Goal: Transaction & Acquisition: Download file/media

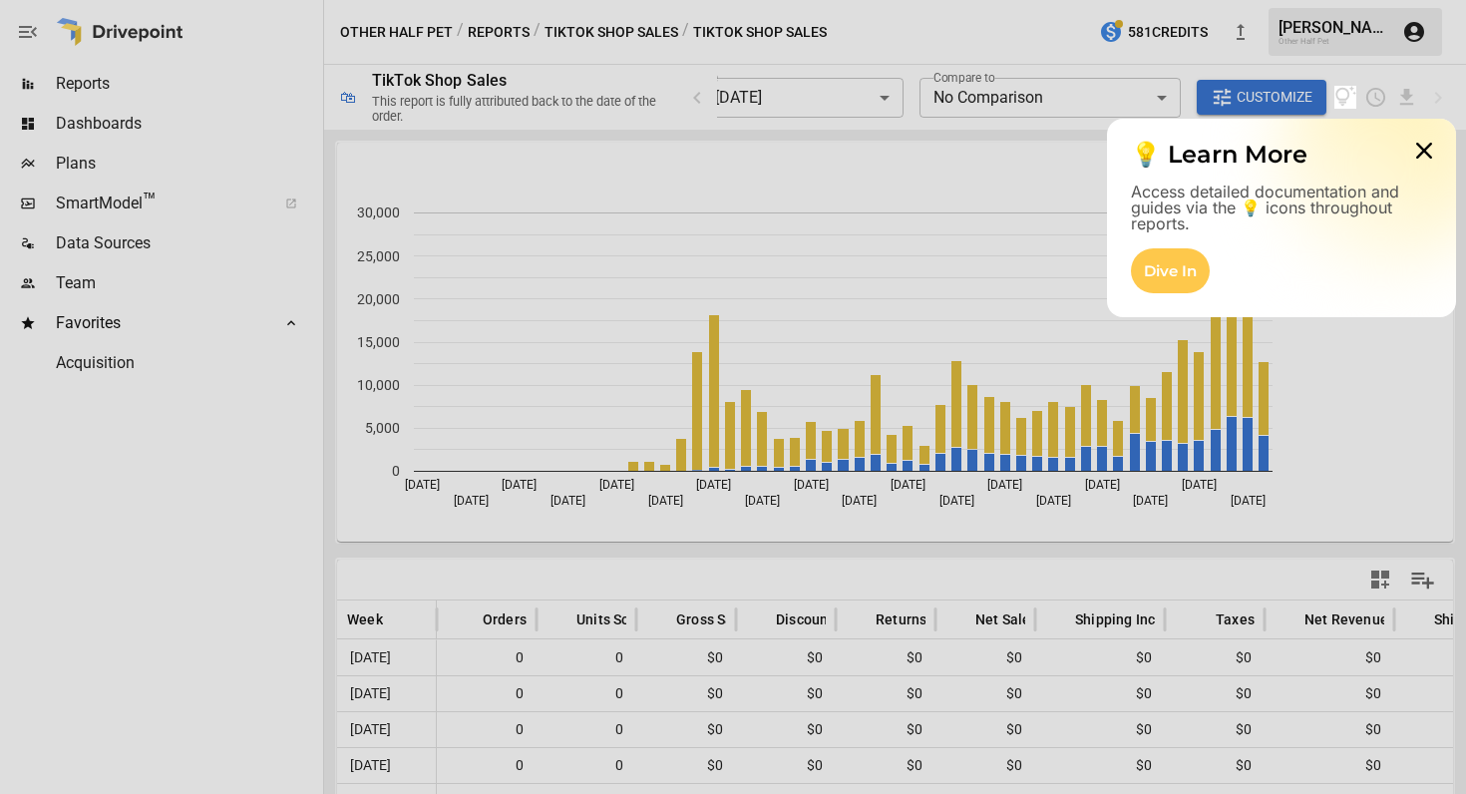
scroll to position [1640, 0]
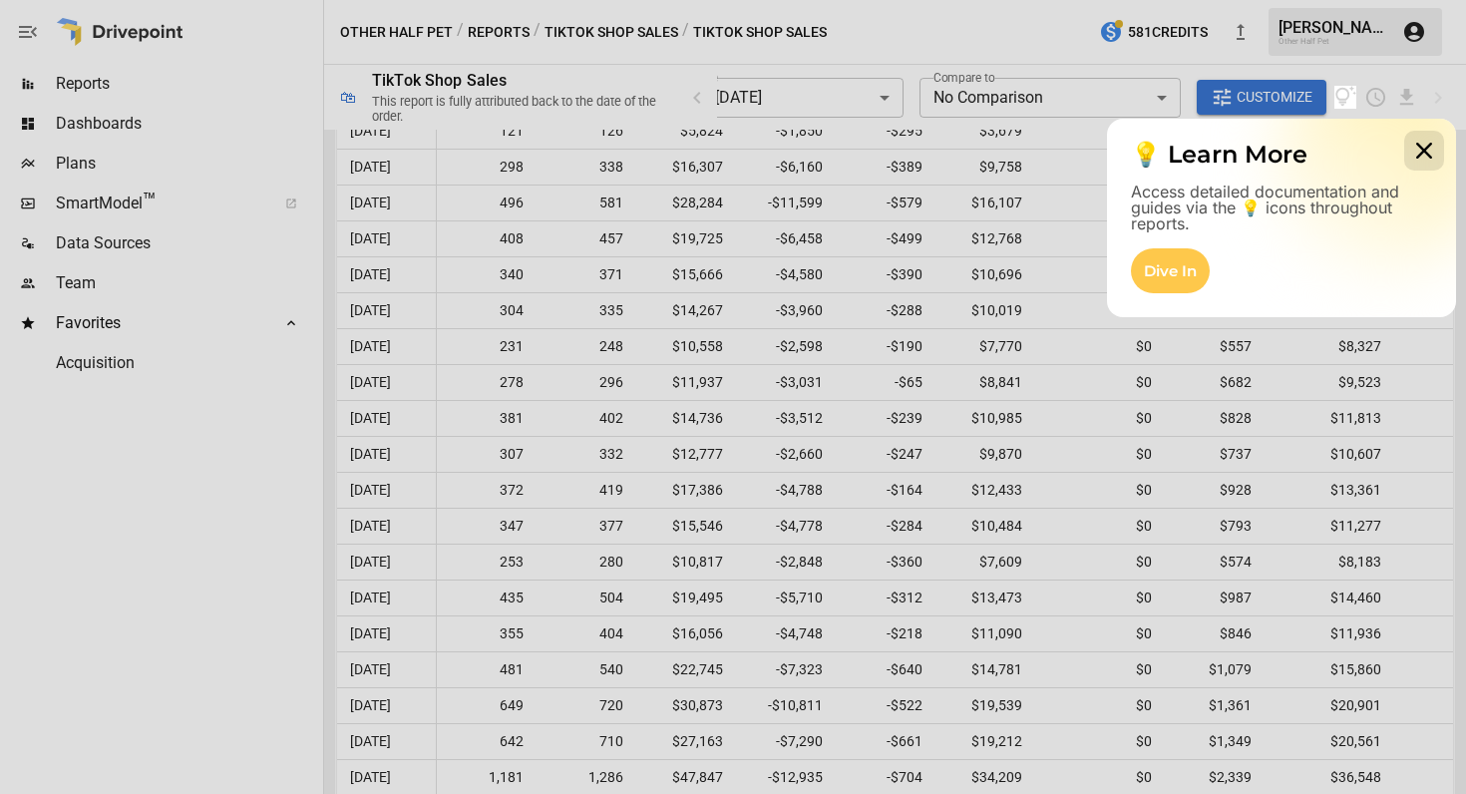
click at [1417, 151] on icon at bounding box center [1424, 151] width 40 height 40
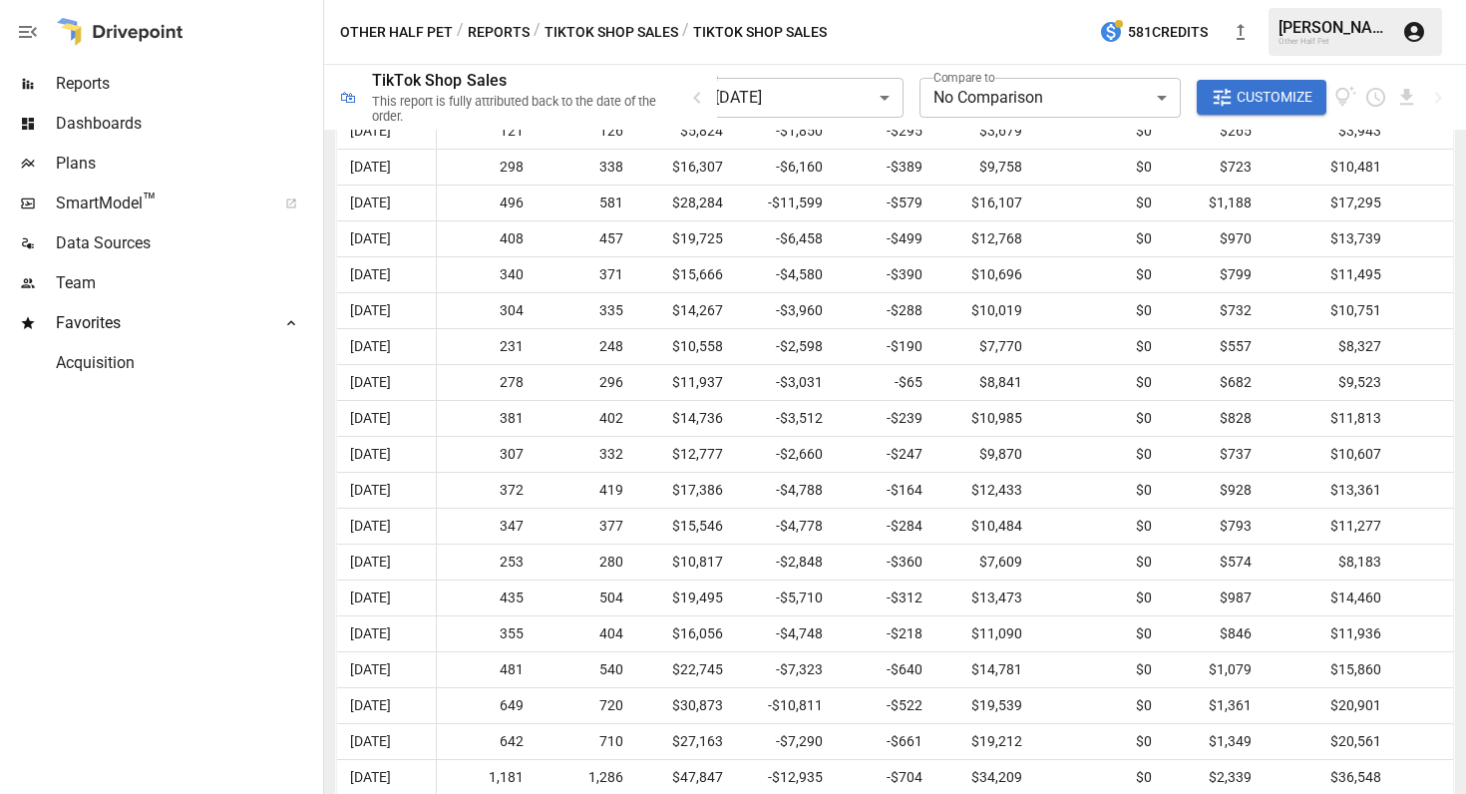
click at [159, 97] on div "Reports" at bounding box center [159, 84] width 319 height 40
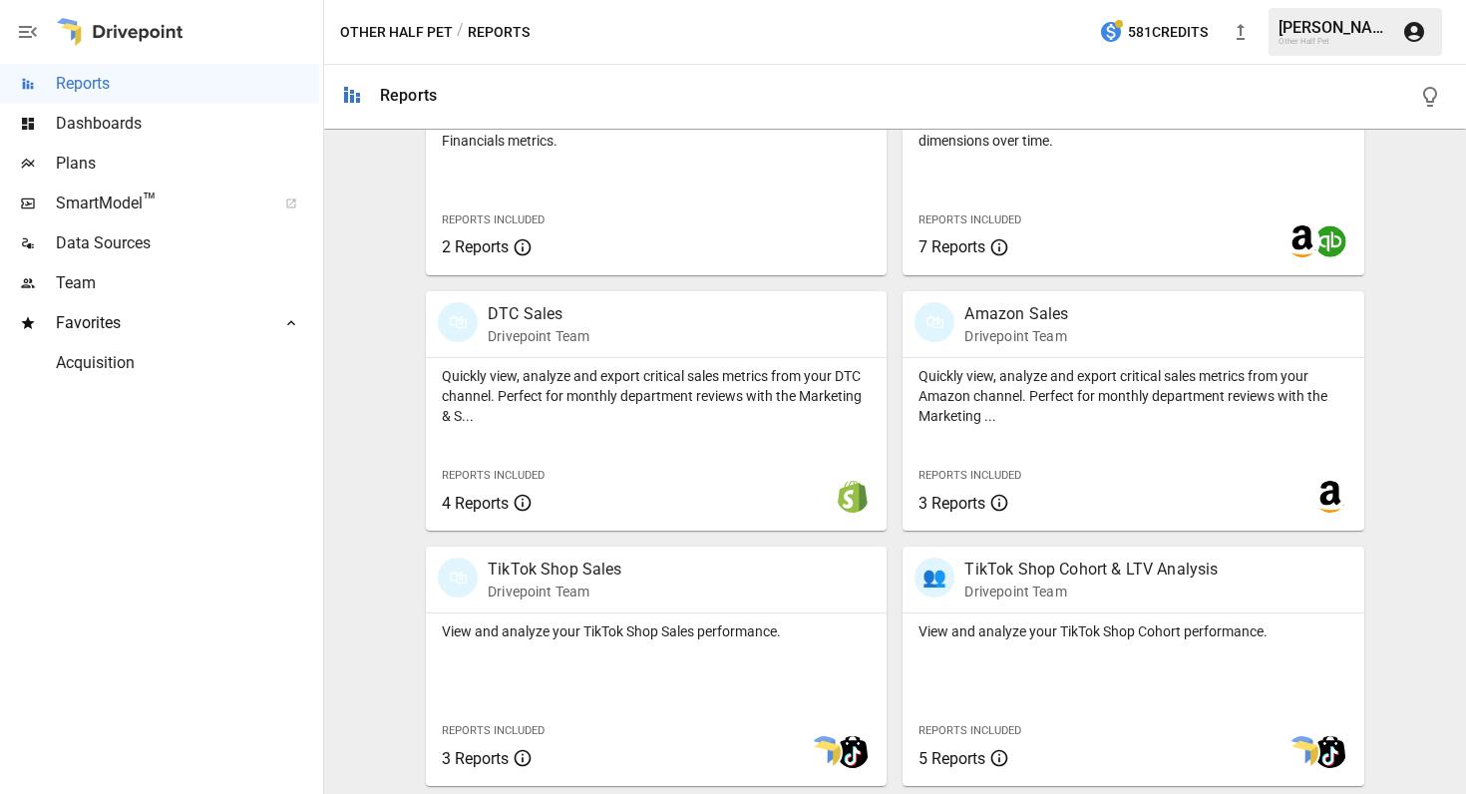
scroll to position [982, 0]
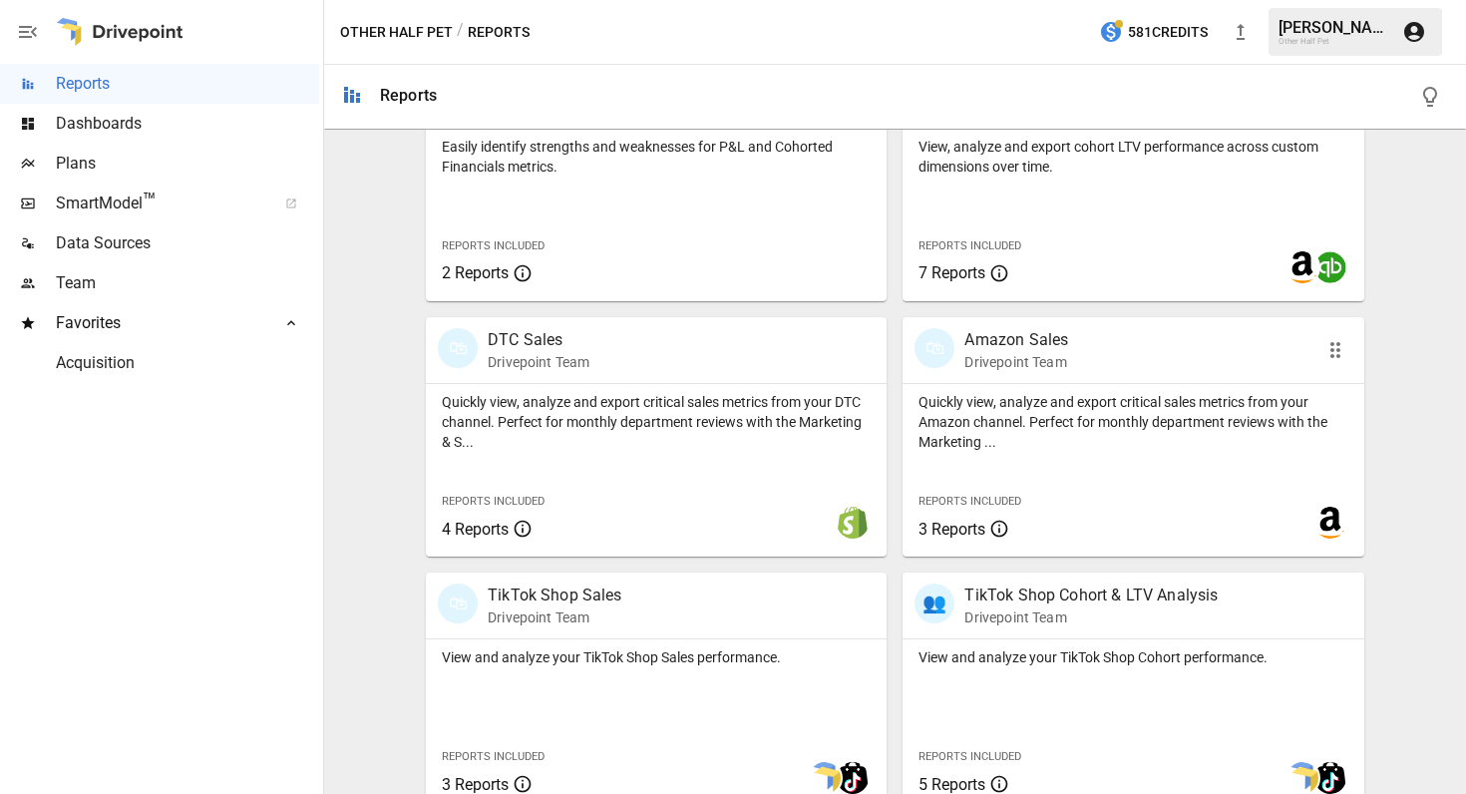
click at [1031, 422] on p "Quickly view, analyze and export critical sales metrics from your Amazon channe…" at bounding box center [1133, 422] width 429 height 60
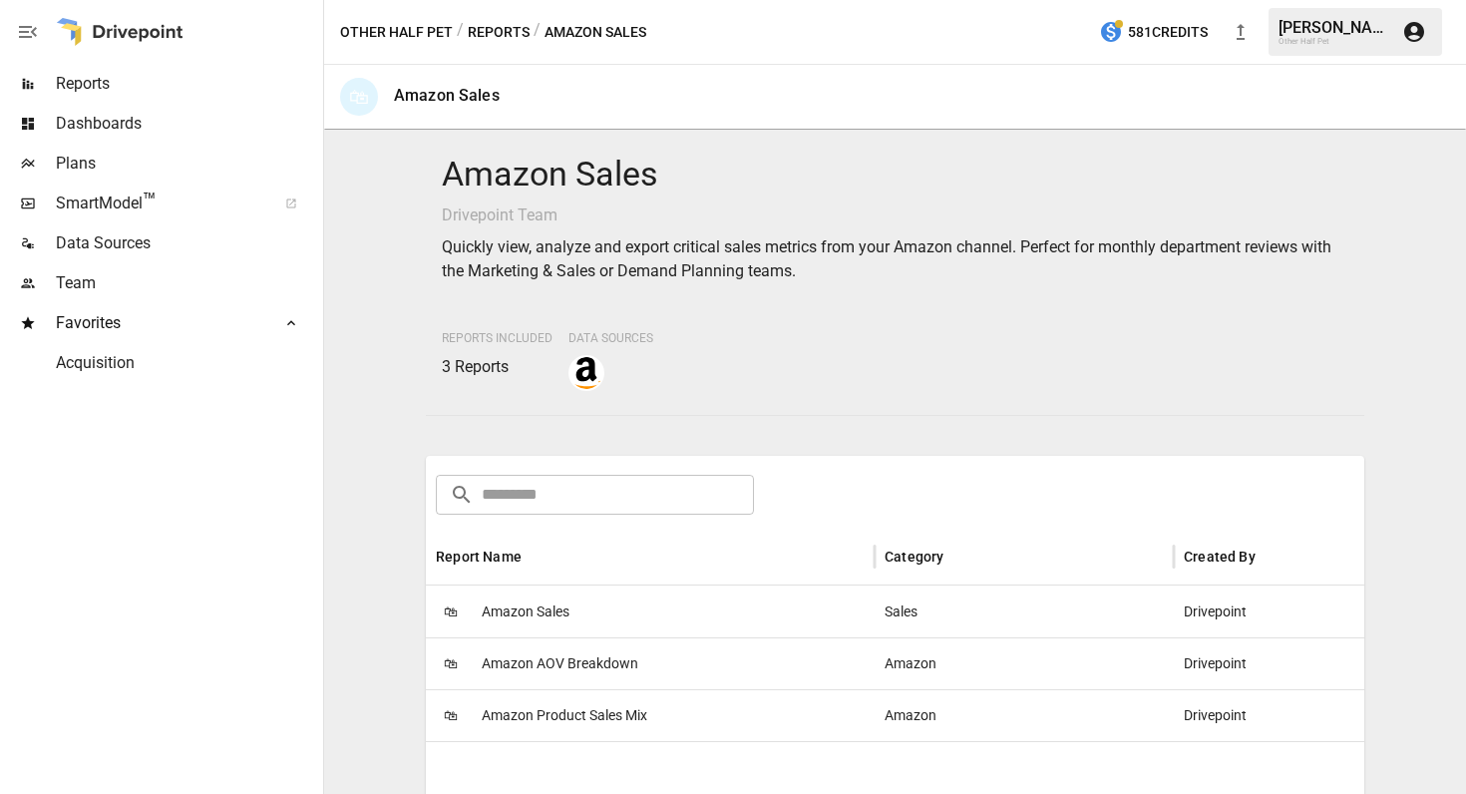
click at [535, 721] on span "Amazon Product Sales Mix" at bounding box center [565, 715] width 166 height 51
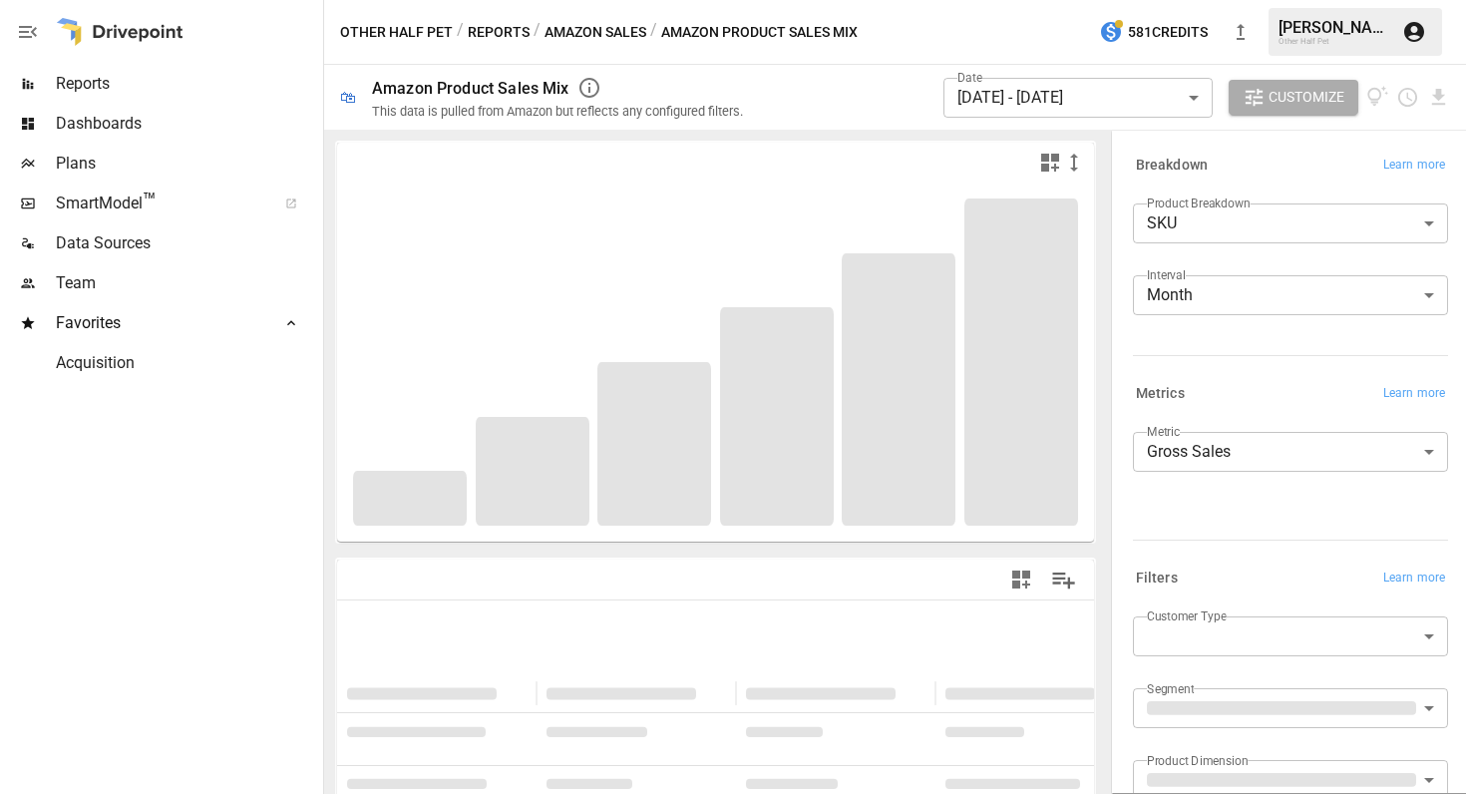
click at [1240, 0] on body "**********" at bounding box center [733, 0] width 1466 height 0
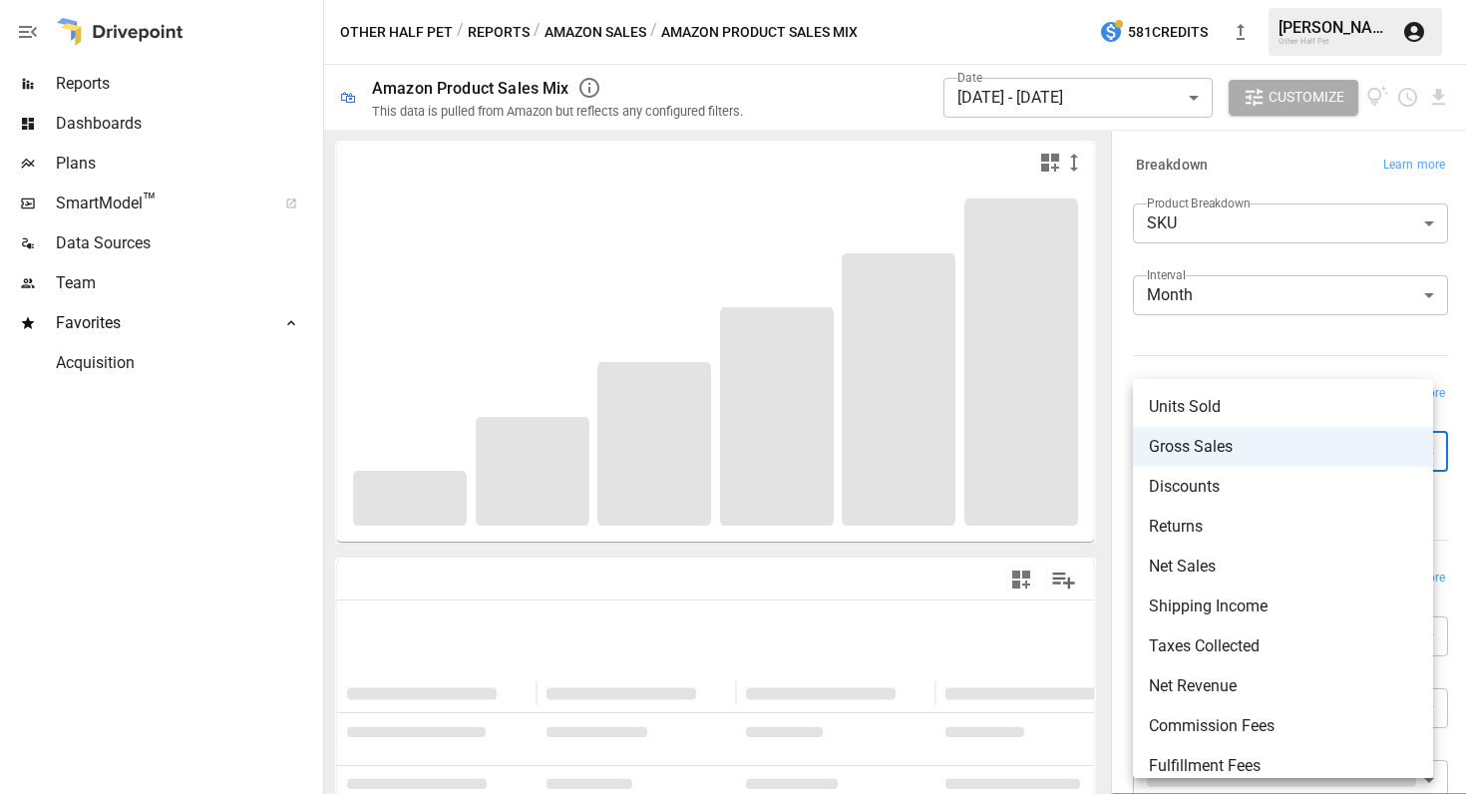
click at [1214, 398] on span "Units Sold" at bounding box center [1283, 407] width 268 height 24
type input "**********"
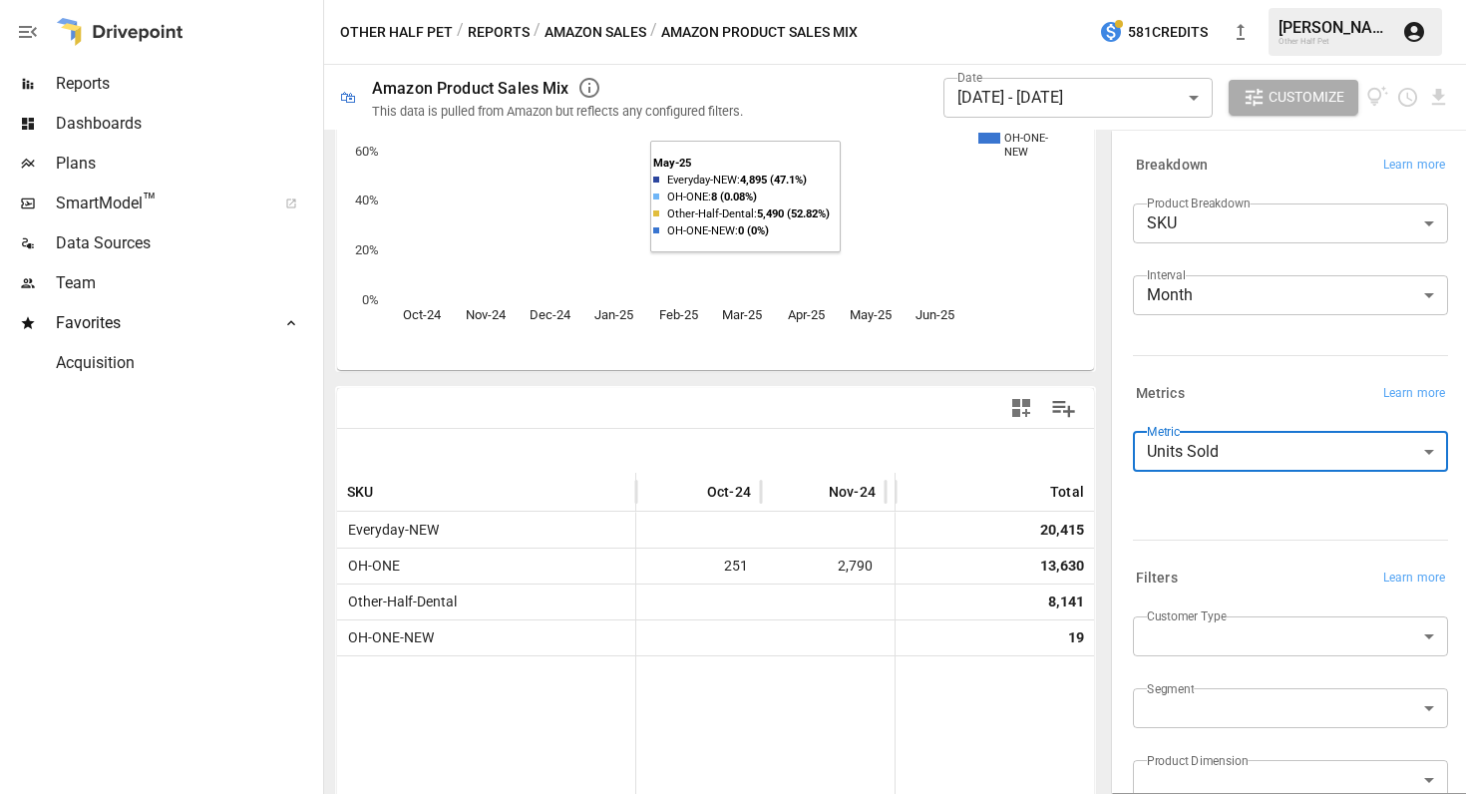
scroll to position [289, 0]
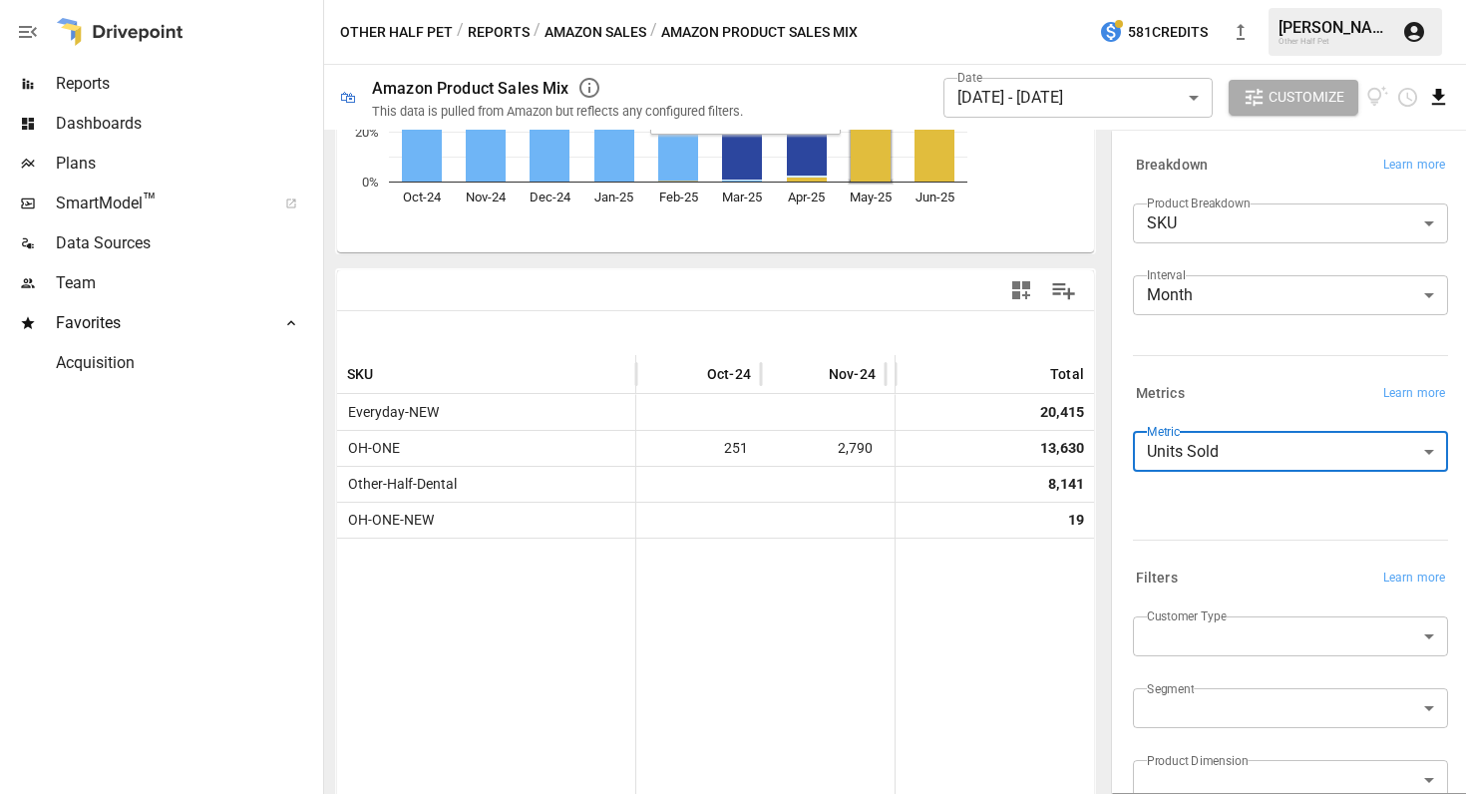
click at [1442, 98] on icon "Download report" at bounding box center [1438, 97] width 23 height 23
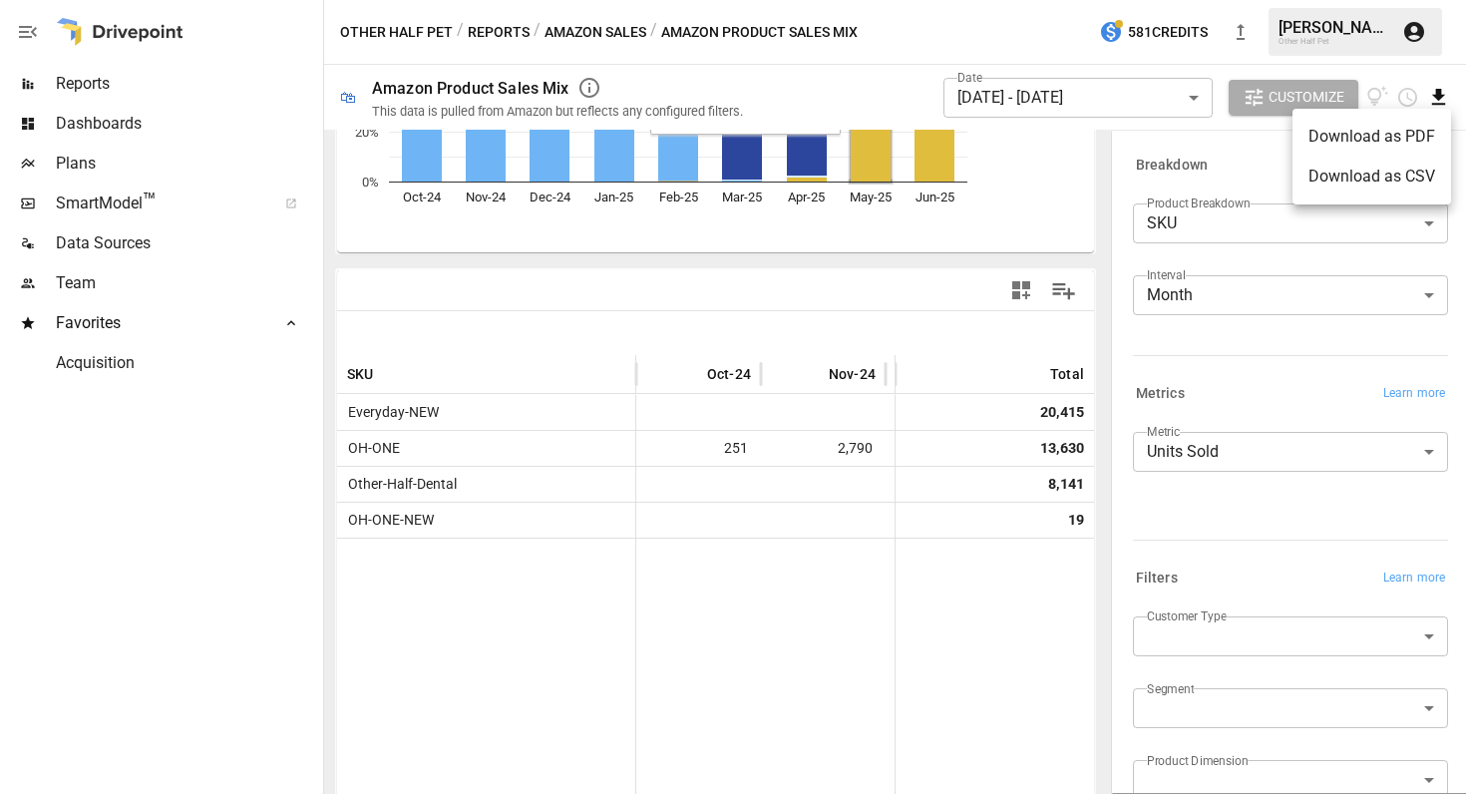
click at [1373, 177] on li "Download as CSV" at bounding box center [1372, 177] width 159 height 40
